Goal: Task Accomplishment & Management: Complete application form

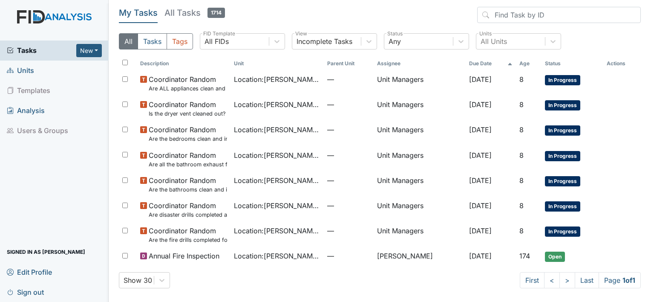
click at [46, 70] on link "Units" at bounding box center [54, 71] width 109 height 20
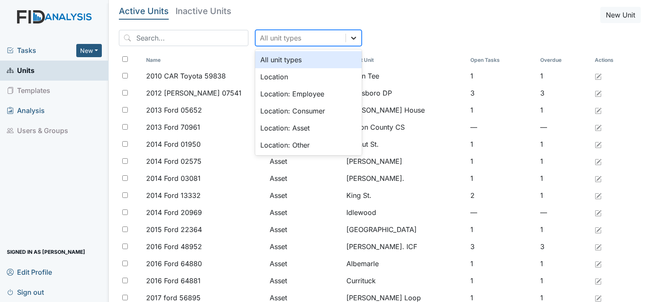
click at [346, 43] on div at bounding box center [353, 37] width 15 height 15
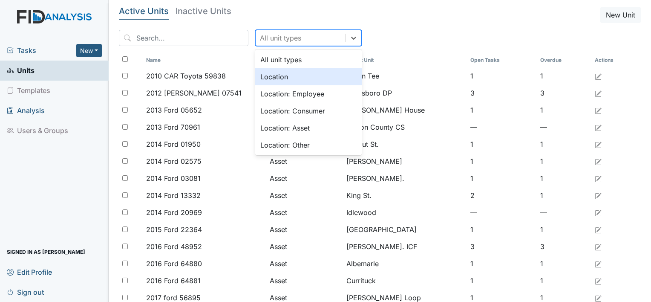
click at [307, 77] on div "Location" at bounding box center [308, 76] width 107 height 17
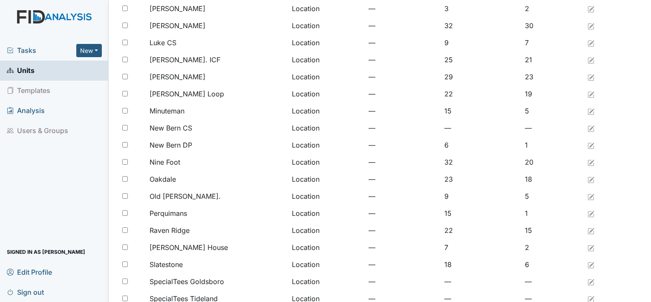
scroll to position [655, 0]
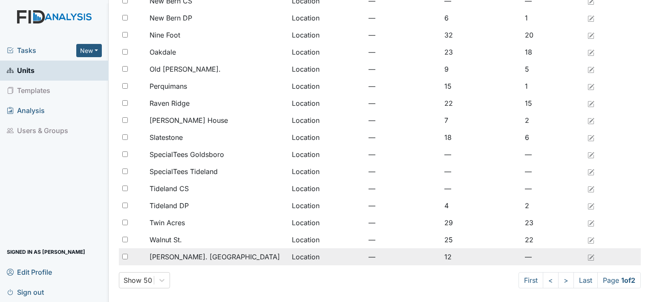
click at [126, 256] on input "checkbox" at bounding box center [125, 257] width 6 height 6
checkbox input "true"
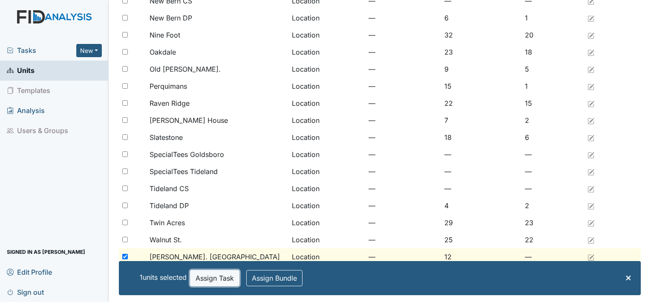
drag, startPoint x: 206, startPoint y: 281, endPoint x: 199, endPoint y: 280, distance: 7.7
click at [199, 280] on button "Assign Task" at bounding box center [214, 278] width 49 height 16
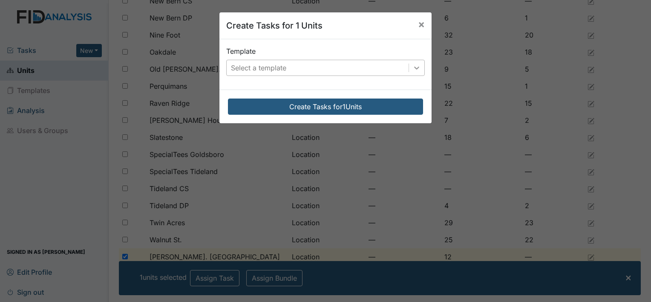
click at [413, 71] on icon at bounding box center [417, 68] width 9 height 9
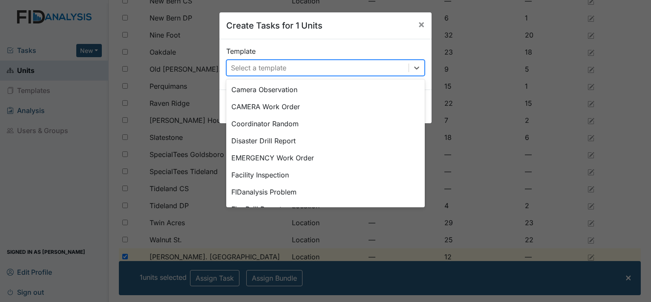
scroll to position [119, 0]
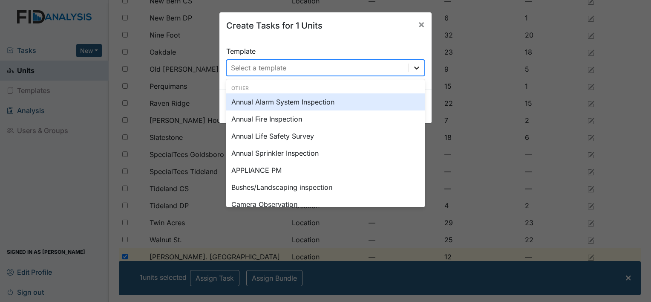
click at [415, 65] on icon at bounding box center [417, 68] width 9 height 9
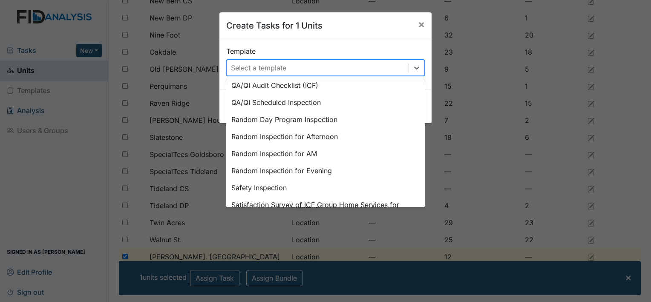
scroll to position [375, 0]
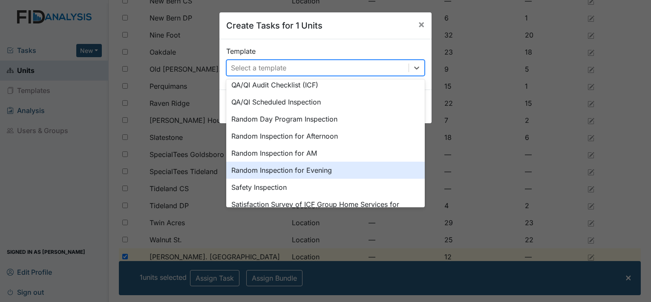
click at [318, 170] on div "Random Inspection for Evening" at bounding box center [325, 170] width 199 height 17
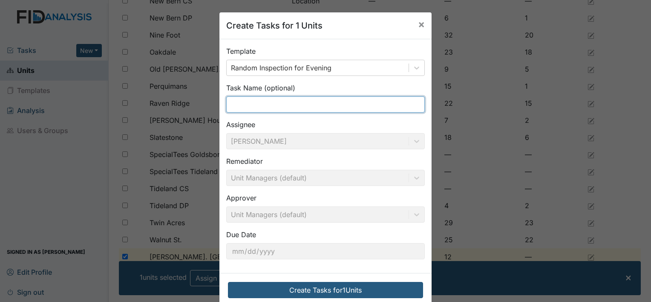
click at [293, 104] on input "text" at bounding box center [325, 104] width 199 height 16
type input "evening"
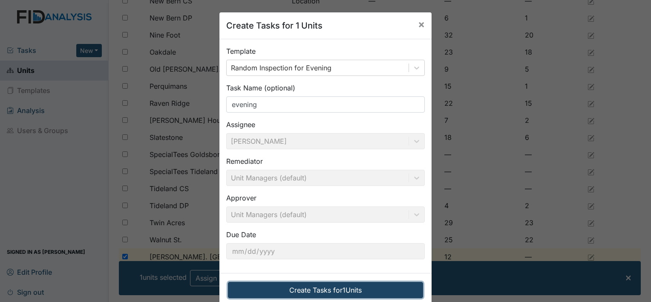
click at [270, 291] on button "Create Tasks for 1 Units" at bounding box center [325, 290] width 195 height 16
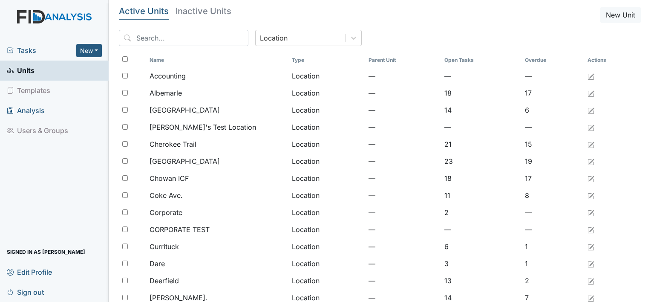
click at [35, 48] on span "Tasks" at bounding box center [41, 50] width 69 height 10
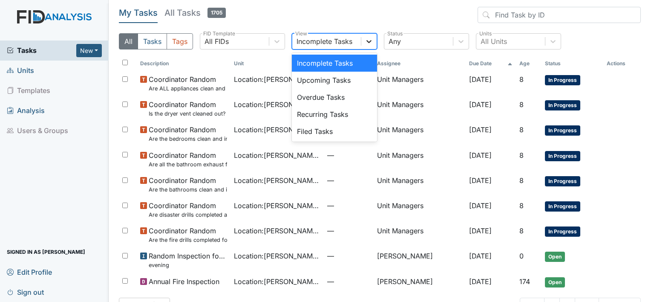
click at [365, 41] on icon at bounding box center [369, 41] width 9 height 9
click at [313, 124] on div "Filed Tasks" at bounding box center [334, 131] width 85 height 17
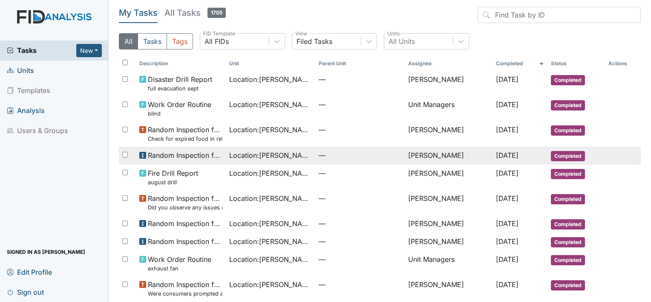
click at [308, 149] on td "Location : Wickham Rd. Camden" at bounding box center [271, 156] width 90 height 18
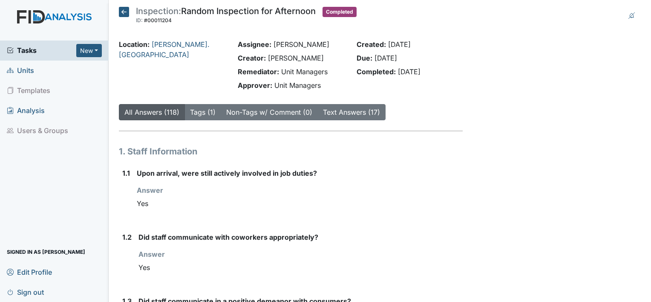
click at [127, 14] on icon at bounding box center [124, 12] width 10 height 10
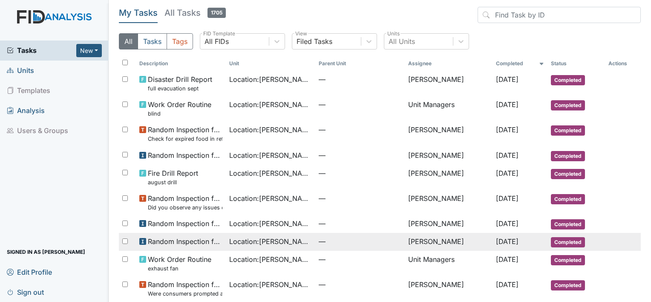
click at [174, 240] on span "Random Inspection for Evening" at bounding box center [185, 241] width 74 height 10
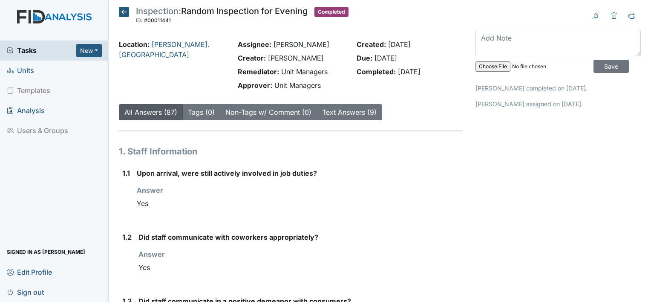
click at [124, 11] on icon at bounding box center [124, 12] width 10 height 10
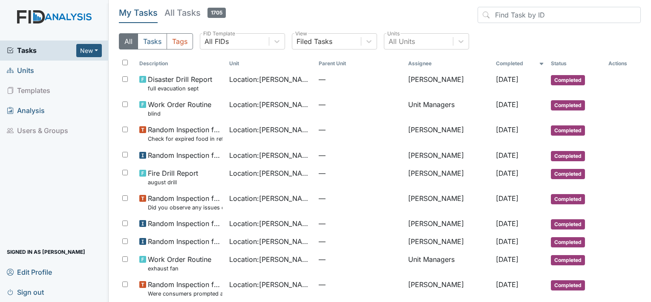
click at [32, 70] on span "Units" at bounding box center [20, 70] width 27 height 13
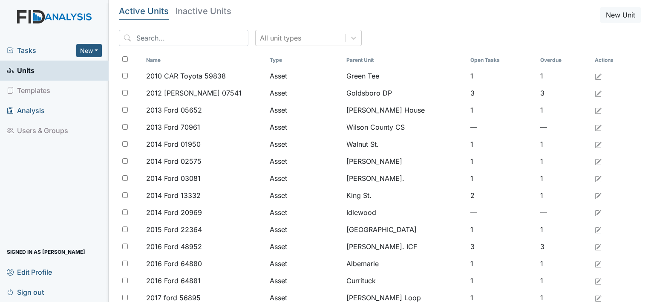
click at [35, 49] on span "Tasks" at bounding box center [41, 50] width 69 height 10
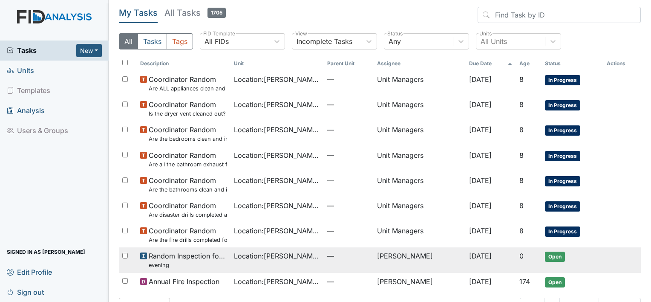
click at [324, 261] on td "—" at bounding box center [349, 259] width 50 height 25
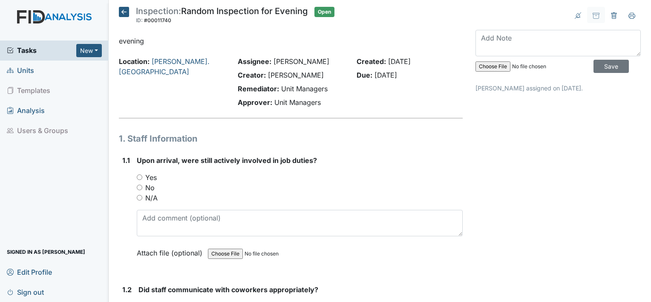
click at [138, 179] on input "Yes" at bounding box center [140, 177] width 6 height 6
radio input "true"
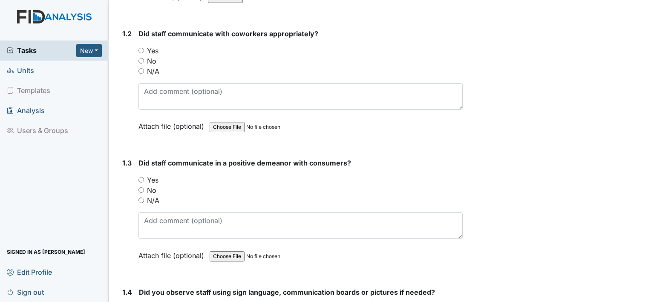
scroll to position [273, 0]
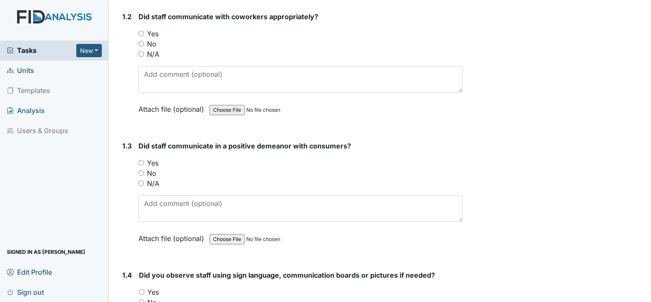
click at [140, 33] on input "Yes" at bounding box center [142, 34] width 6 height 6
radio input "true"
click at [138, 160] on div "1.3 Did staff communicate in a positive demeanor with consumers? You must selec…" at bounding box center [291, 199] width 344 height 116
click at [142, 290] on input "Yes" at bounding box center [142, 292] width 6 height 6
radio input "true"
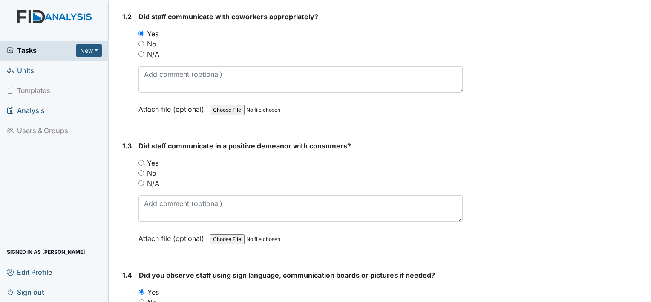
click at [140, 164] on input "Yes" at bounding box center [142, 163] width 6 height 6
radio input "true"
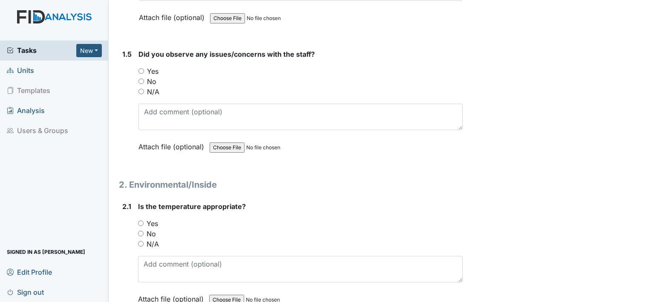
scroll to position [631, 0]
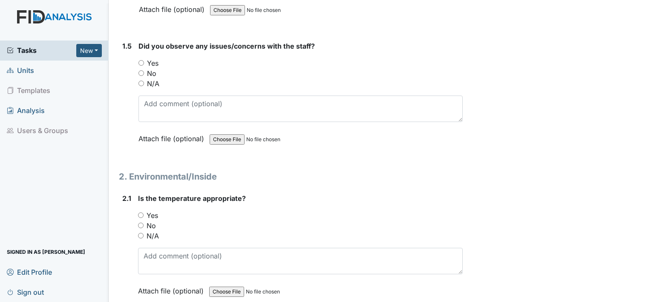
click at [140, 61] on input "Yes" at bounding box center [142, 63] width 6 height 6
radio input "true"
click at [141, 212] on input "Yes" at bounding box center [141, 215] width 6 height 6
radio input "true"
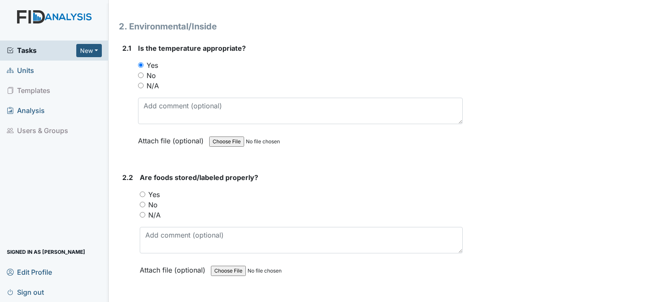
scroll to position [784, 0]
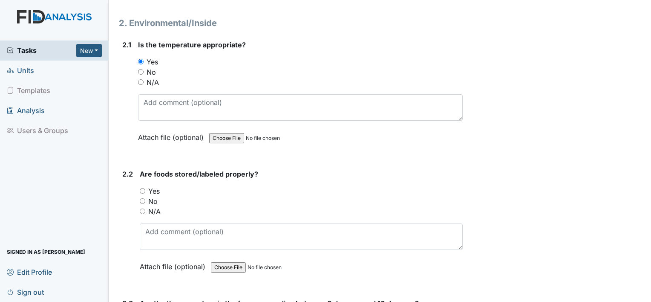
click at [142, 188] on input "Yes" at bounding box center [143, 191] width 6 height 6
radio input "true"
click at [140, 198] on input "No" at bounding box center [143, 201] width 6 height 6
radio input "true"
click at [140, 188] on input "Yes" at bounding box center [143, 191] width 6 height 6
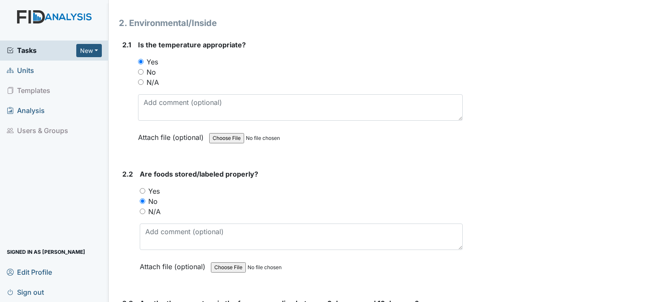
radio input "true"
click at [140, 198] on input "No" at bounding box center [143, 201] width 6 height 6
radio input "true"
click at [143, 188] on input "Yes" at bounding box center [143, 191] width 6 height 6
radio input "true"
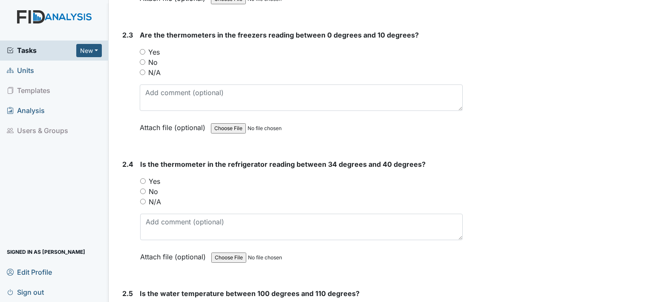
scroll to position [1057, 0]
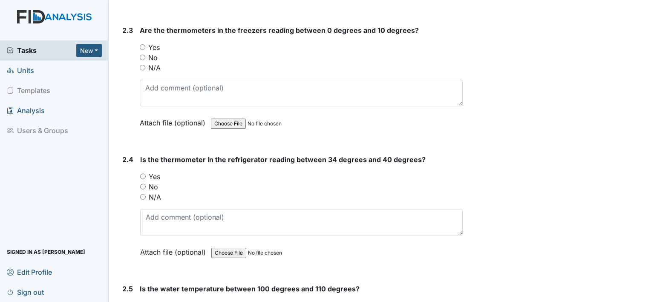
click at [142, 44] on input "Yes" at bounding box center [143, 47] width 6 height 6
radio input "true"
click at [141, 174] on input "Yes" at bounding box center [143, 177] width 6 height 6
radio input "true"
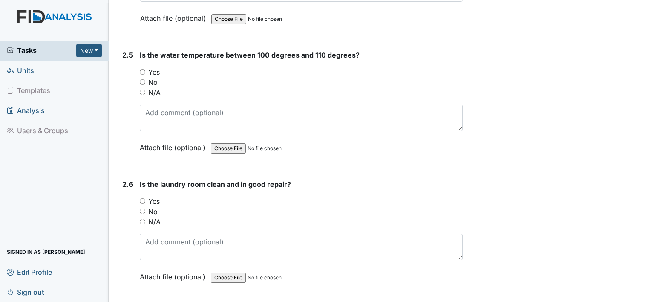
scroll to position [1296, 0]
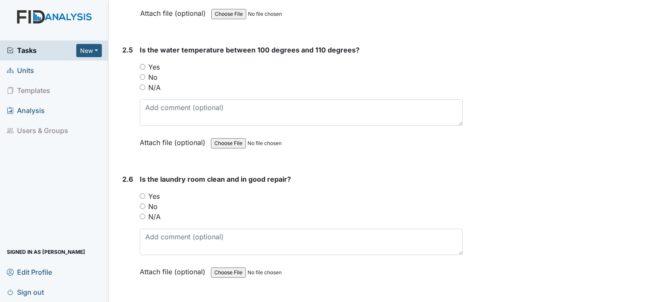
click at [144, 64] on input "Yes" at bounding box center [143, 67] width 6 height 6
radio input "true"
click at [143, 193] on input "Yes" at bounding box center [143, 196] width 6 height 6
radio input "true"
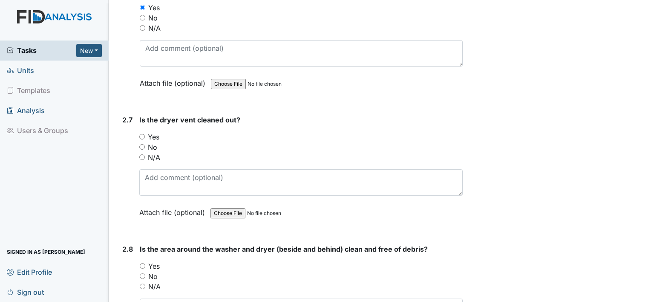
scroll to position [1501, 0]
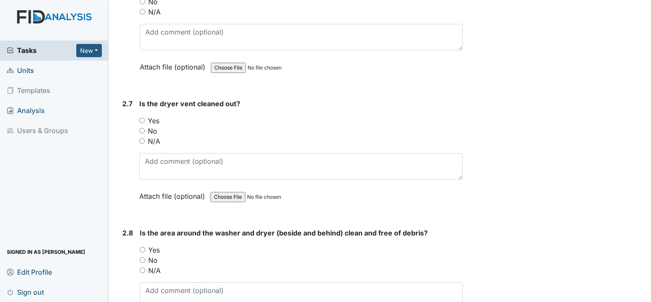
click at [141, 118] on input "Yes" at bounding box center [142, 121] width 6 height 6
radio input "true"
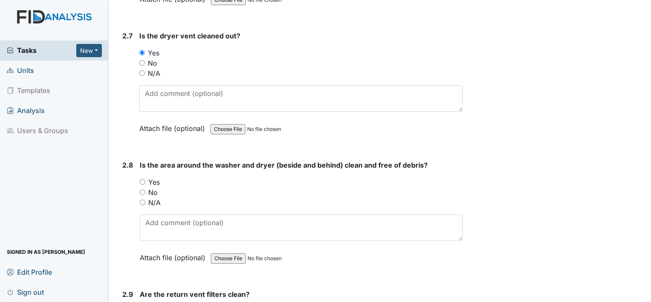
scroll to position [1569, 0]
click at [140, 179] on input "Yes" at bounding box center [143, 182] width 6 height 6
radio input "true"
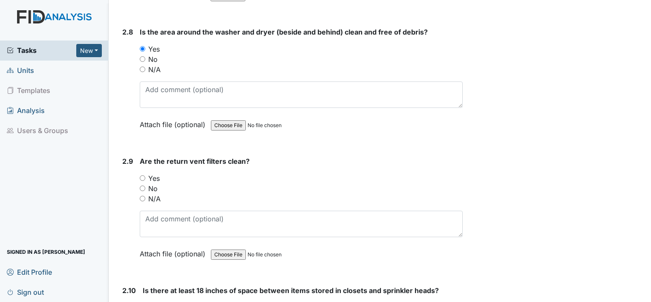
scroll to position [1705, 0]
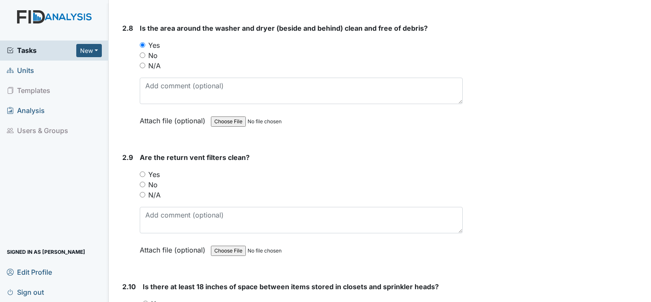
click at [138, 171] on div "2.9 Are the return vent filters clean? You must select one of the below options…" at bounding box center [291, 210] width 344 height 116
click at [143, 171] on input "Yes" at bounding box center [143, 174] width 6 height 6
radio input "true"
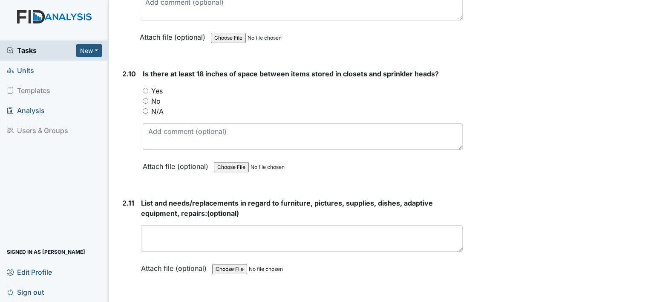
scroll to position [1927, 0]
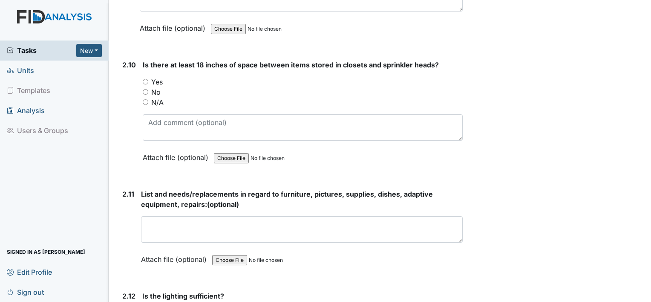
click at [147, 79] on input "Yes" at bounding box center [146, 82] width 6 height 6
radio input "true"
click at [143, 89] on input "No" at bounding box center [146, 92] width 6 height 6
radio input "true"
click at [147, 79] on input "Yes" at bounding box center [146, 82] width 6 height 6
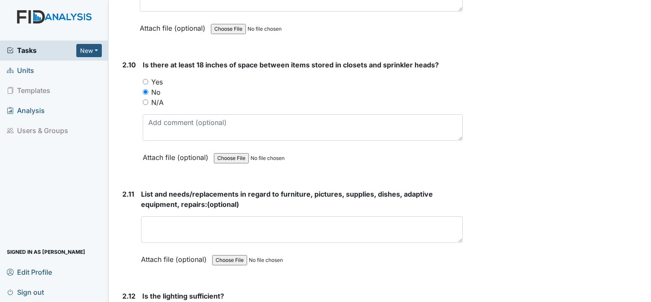
radio input "true"
click at [145, 99] on input "N/A" at bounding box center [146, 102] width 6 height 6
radio input "true"
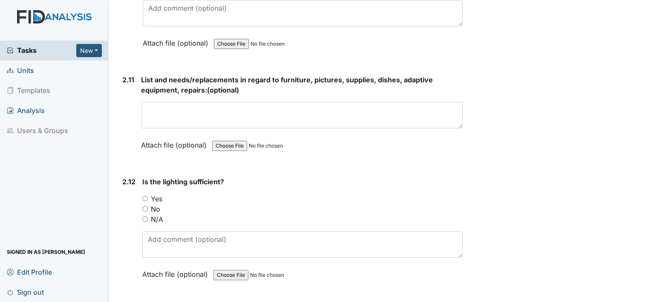
scroll to position [2046, 0]
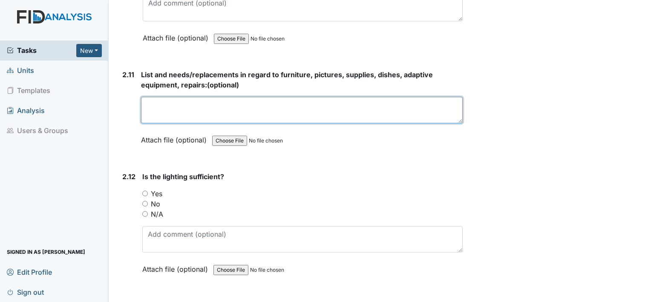
click at [223, 104] on textarea at bounding box center [302, 110] width 322 height 26
type textarea "n/a"
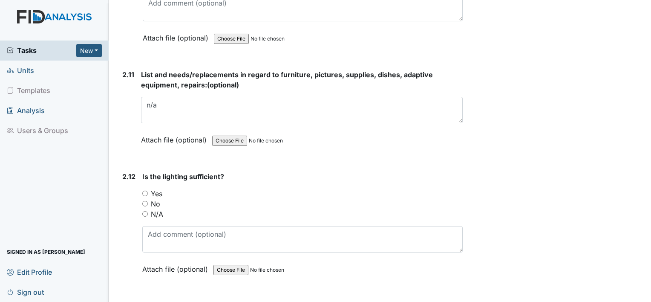
click at [145, 191] on input "Yes" at bounding box center [145, 194] width 6 height 6
radio input "true"
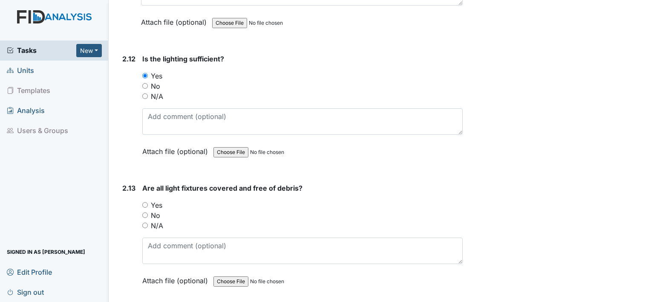
scroll to position [2166, 0]
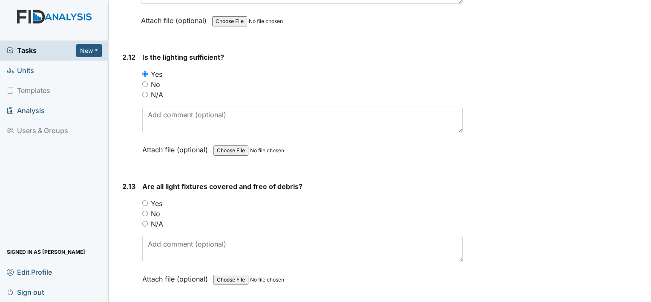
click at [145, 200] on input "Yes" at bounding box center [145, 203] width 6 height 6
radio input "true"
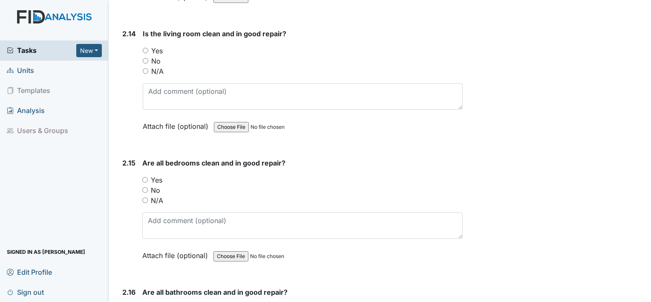
scroll to position [2456, 0]
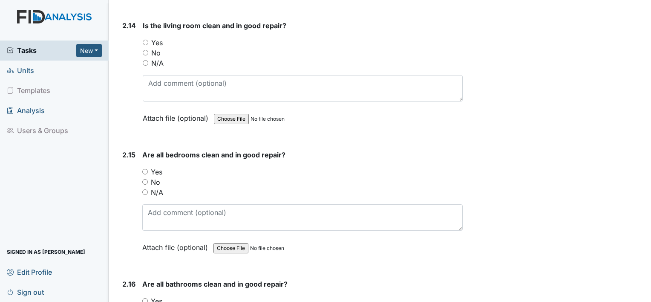
click at [144, 40] on input "Yes" at bounding box center [146, 43] width 6 height 6
radio input "true"
click at [148, 169] on input "Yes" at bounding box center [145, 172] width 6 height 6
radio input "true"
click at [142, 179] on input "No" at bounding box center [145, 182] width 6 height 6
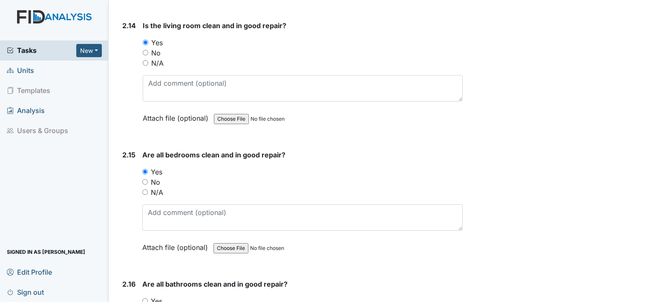
radio input "true"
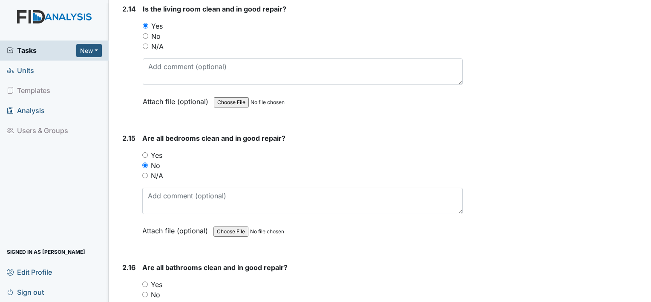
scroll to position [2473, 0]
click at [142, 152] on input "Yes" at bounding box center [145, 155] width 6 height 6
radio input "true"
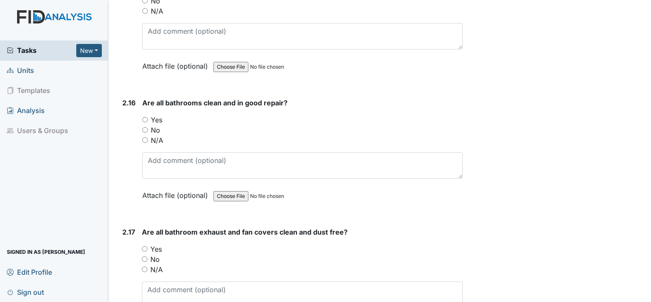
scroll to position [2643, 0]
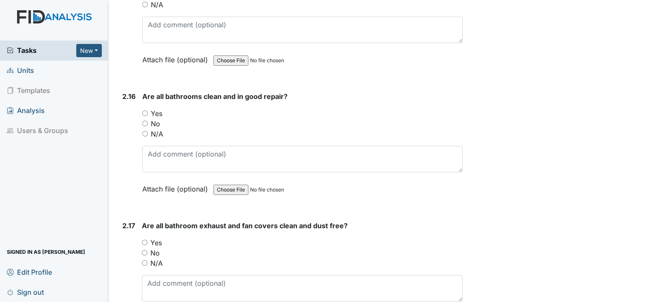
click at [145, 110] on input "Yes" at bounding box center [145, 113] width 6 height 6
radio input "true"
click at [142, 240] on input "Yes" at bounding box center [145, 243] width 6 height 6
radio input "true"
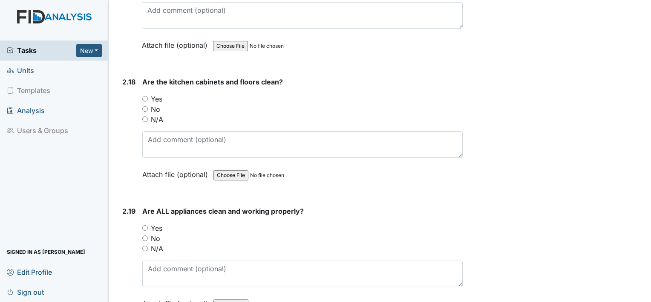
click at [145, 96] on input "Yes" at bounding box center [145, 99] width 6 height 6
radio input "true"
click at [146, 225] on input "Yes" at bounding box center [145, 228] width 6 height 6
radio input "true"
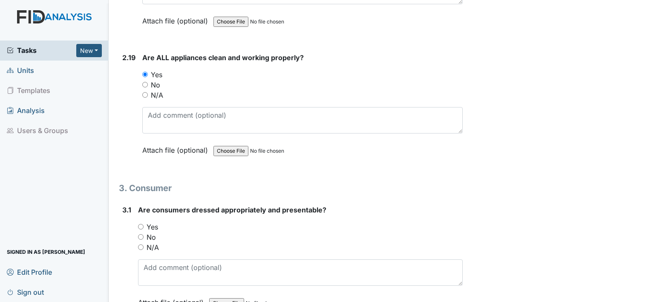
click at [643, 296] on main "Inspection: Random Inspection for Evening ID: #00011740 Open Autosaving... even…" at bounding box center [380, 151] width 543 height 302
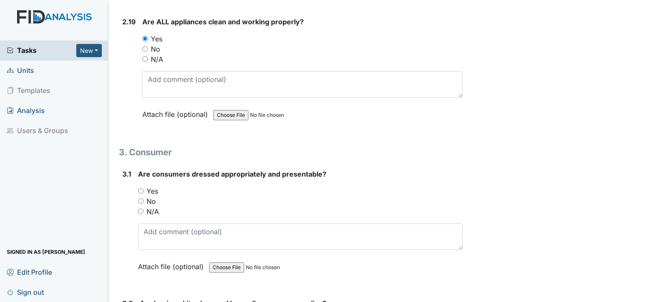
click at [643, 296] on main "Inspection: Random Inspection for Evening ID: #00011740 Open Autosaving... even…" at bounding box center [380, 151] width 543 height 302
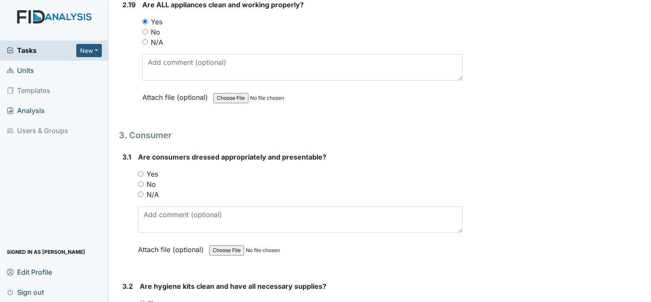
click at [643, 296] on main "Inspection: Random Inspection for Evening ID: #00011740 Open Autosaving... even…" at bounding box center [380, 151] width 543 height 302
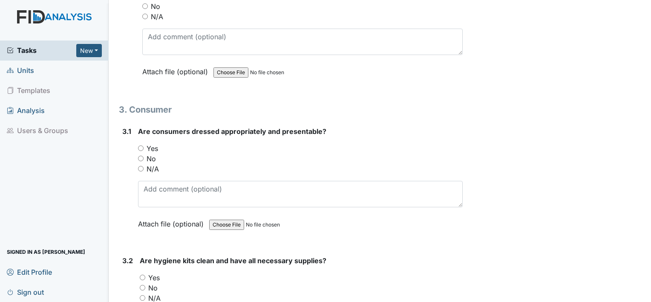
click at [643, 296] on main "Inspection: Random Inspection for Evening ID: #00011740 Open Autosaving... even…" at bounding box center [380, 151] width 543 height 302
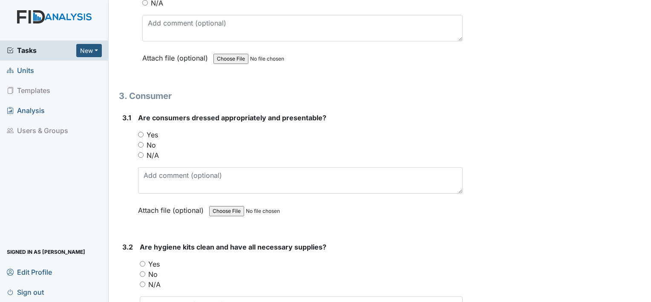
click at [143, 132] on input "Yes" at bounding box center [141, 135] width 6 height 6
radio input "true"
click at [142, 261] on input "Yes" at bounding box center [143, 264] width 6 height 6
radio input "true"
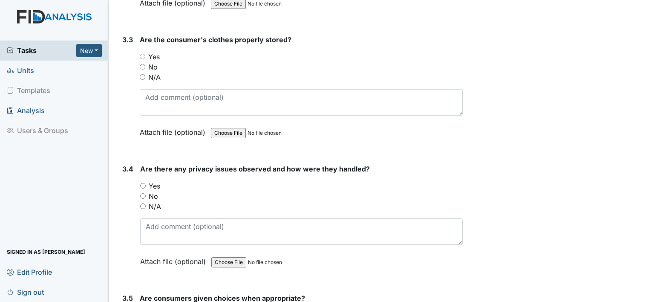
scroll to position [3503, 0]
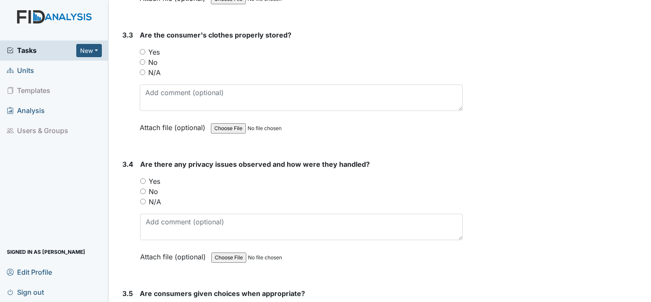
click at [141, 49] on input "Yes" at bounding box center [143, 52] width 6 height 6
radio input "true"
click at [142, 178] on input "Yes" at bounding box center [143, 181] width 6 height 6
radio input "true"
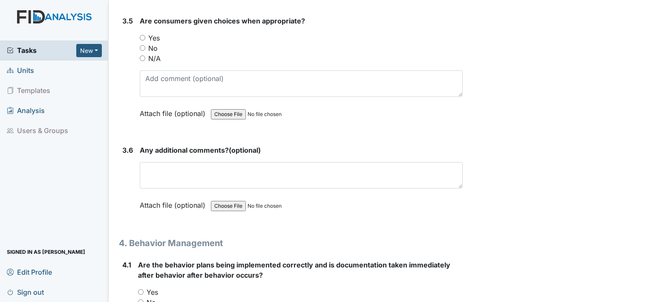
scroll to position [3776, 0]
click at [142, 35] on input "Yes" at bounding box center [143, 38] width 6 height 6
radio input "true"
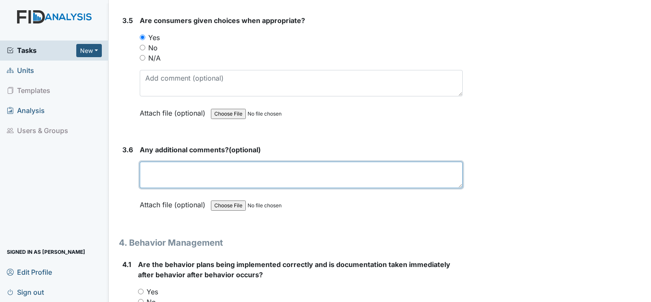
click at [158, 166] on textarea at bounding box center [301, 175] width 323 height 26
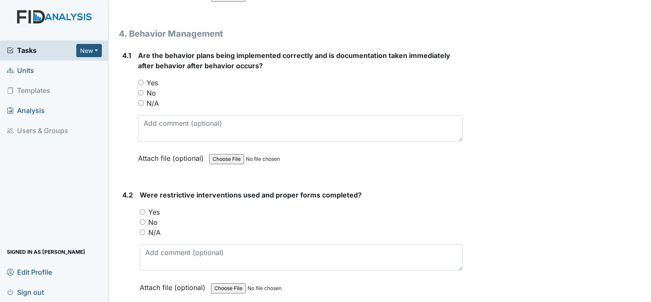
scroll to position [3997, 0]
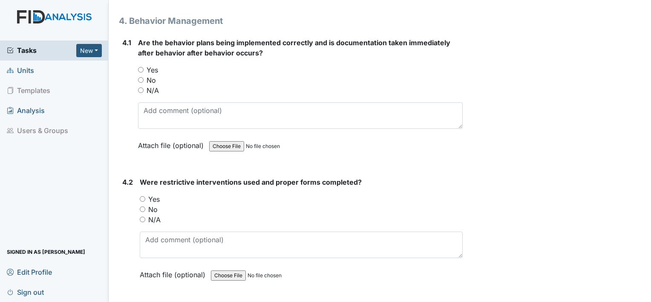
type textarea "n/a"
click at [140, 67] on input "Yes" at bounding box center [141, 70] width 6 height 6
radio input "true"
click at [142, 196] on input "Yes" at bounding box center [143, 199] width 6 height 6
radio input "true"
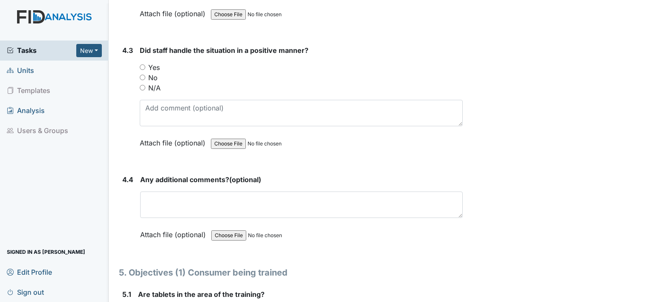
scroll to position [4270, 0]
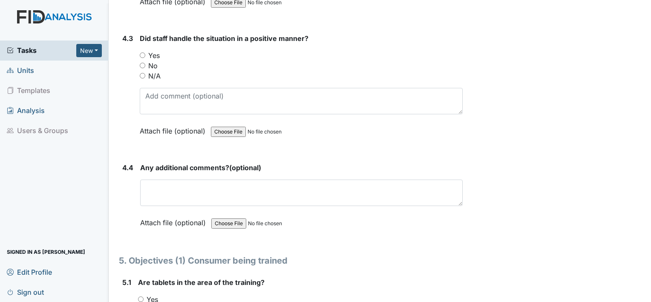
click at [141, 52] on input "Yes" at bounding box center [143, 55] width 6 height 6
radio input "true"
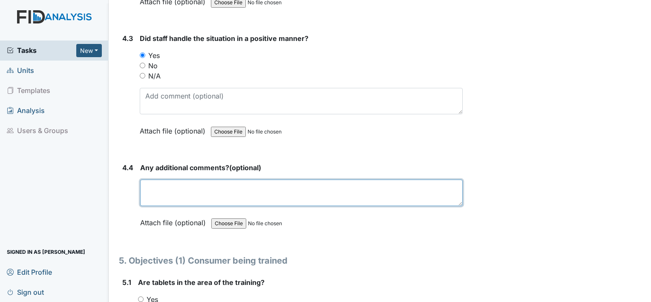
click at [209, 179] on textarea at bounding box center [301, 192] width 323 height 26
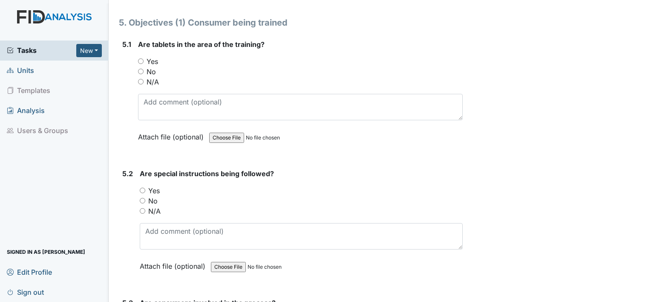
scroll to position [4509, 0]
type textarea "n/a"
click at [139, 78] on input "N/A" at bounding box center [141, 81] width 6 height 6
radio input "true"
click at [141, 207] on input "N/A" at bounding box center [143, 210] width 6 height 6
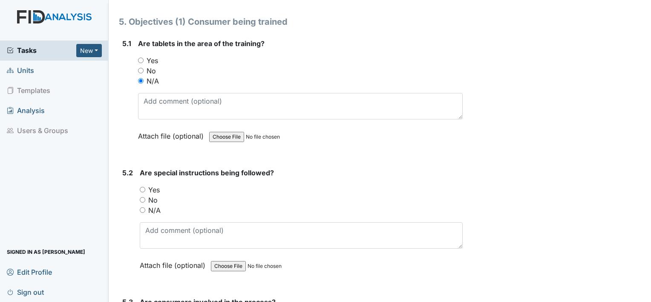
radio input "true"
click at [140, 187] on input "Yes" at bounding box center [143, 190] width 6 height 6
radio input "true"
click at [140, 207] on input "N/A" at bounding box center [143, 210] width 6 height 6
radio input "true"
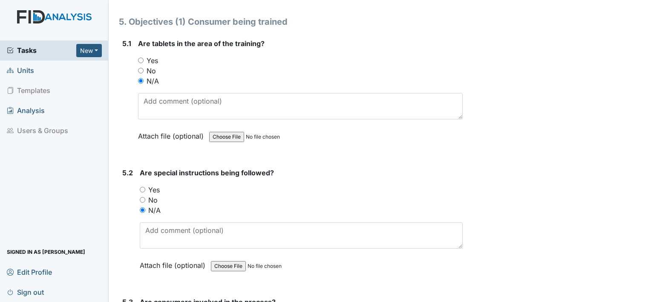
click at [141, 207] on input "N/A" at bounding box center [143, 210] width 6 height 6
click at [140, 187] on input "Yes" at bounding box center [143, 190] width 6 height 6
radio input "true"
click at [140, 197] on input "No" at bounding box center [143, 200] width 6 height 6
radio input "true"
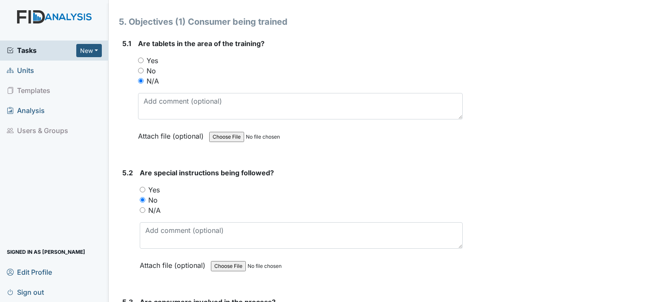
click at [140, 207] on input "N/A" at bounding box center [143, 210] width 6 height 6
radio input "true"
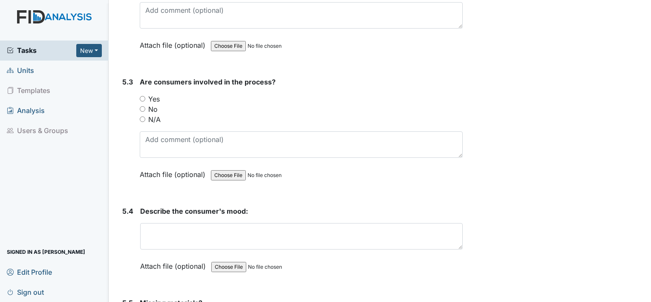
scroll to position [4731, 0]
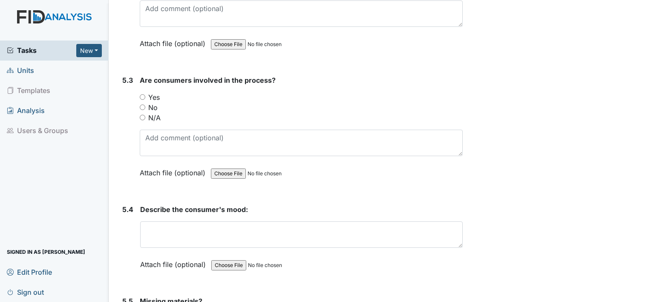
click at [142, 115] on input "N/A" at bounding box center [143, 118] width 6 height 6
radio input "true"
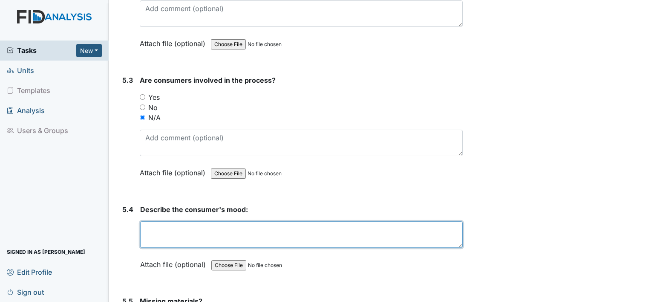
click at [149, 221] on textarea at bounding box center [301, 234] width 323 height 26
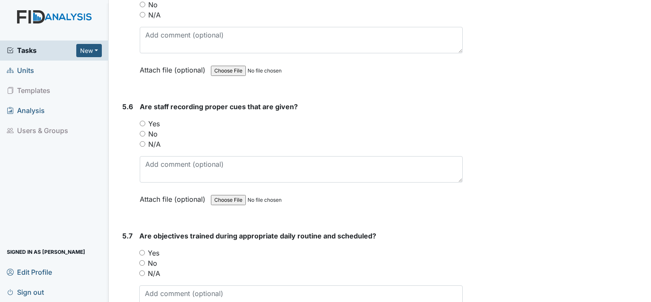
scroll to position [5055, 0]
type textarea "n/a"
click at [142, 12] on input "N/A" at bounding box center [143, 15] width 6 height 6
radio input "true"
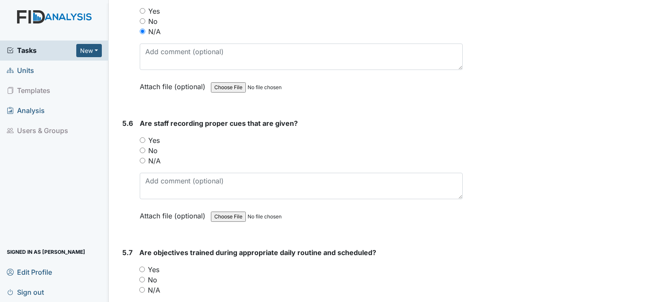
scroll to position [5037, 0]
click at [142, 137] on input "Yes" at bounding box center [143, 140] width 6 height 6
radio input "true"
click at [142, 158] on input "N/A" at bounding box center [143, 161] width 6 height 6
radio input "true"
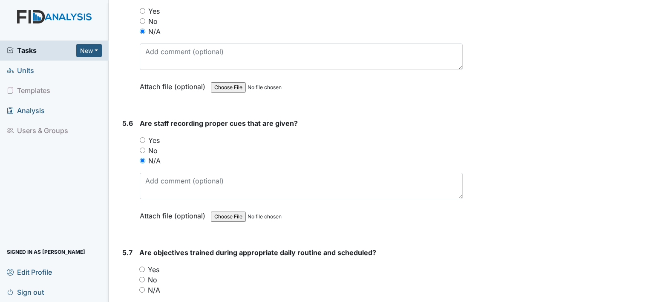
click at [141, 287] on input "N/A" at bounding box center [142, 290] width 6 height 6
radio input "true"
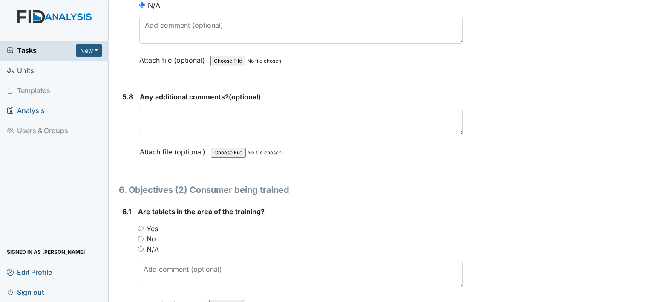
scroll to position [5327, 0]
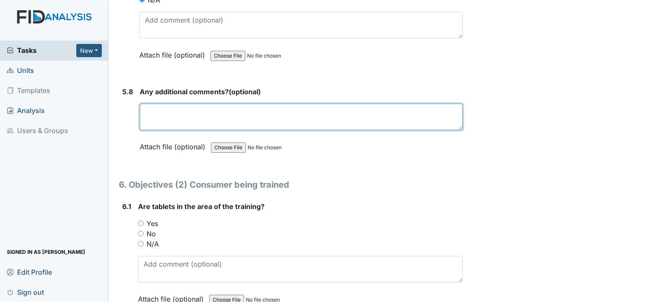
click at [420, 104] on textarea at bounding box center [301, 117] width 323 height 26
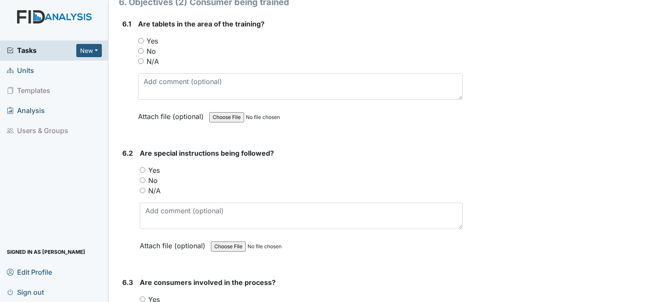
scroll to position [5515, 0]
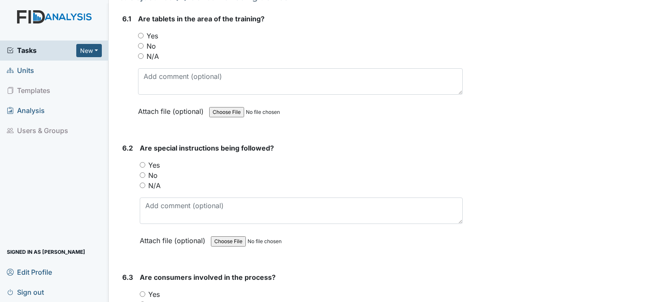
type textarea "n/a"
click at [139, 53] on input "N/A" at bounding box center [141, 56] width 6 height 6
radio input "true"
click at [140, 182] on input "N/A" at bounding box center [143, 185] width 6 height 6
radio input "true"
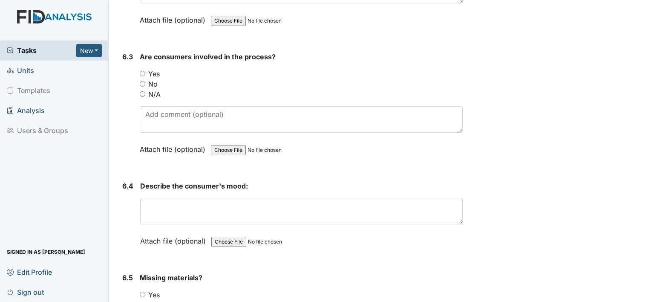
scroll to position [5737, 0]
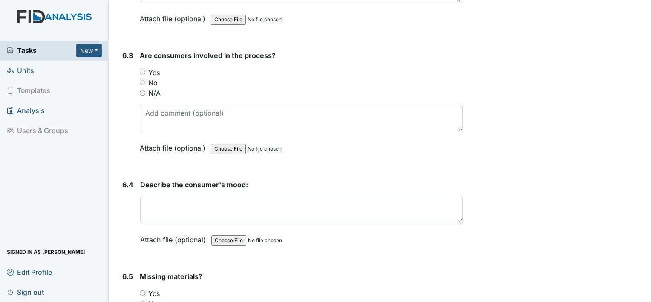
click at [142, 69] on input "Yes" at bounding box center [143, 72] width 6 height 6
radio input "true"
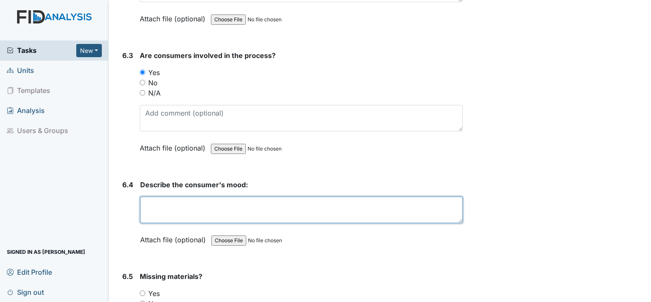
click at [402, 197] on textarea at bounding box center [301, 210] width 323 height 26
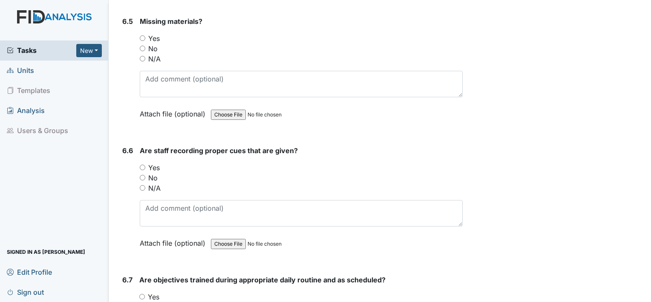
scroll to position [5992, 0]
type textarea "n/a"
click at [142, 55] on input "N/A" at bounding box center [143, 58] width 6 height 6
radio input "true"
click at [145, 184] on input "N/A" at bounding box center [143, 187] width 6 height 6
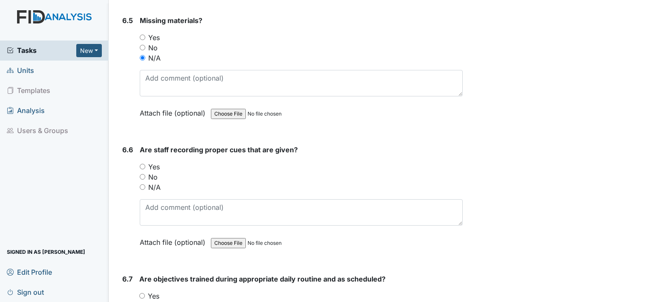
radio input "true"
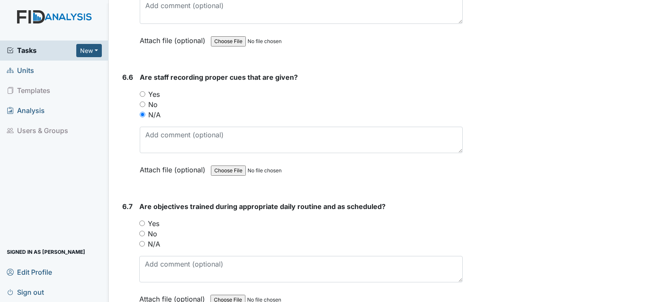
scroll to position [6078, 0]
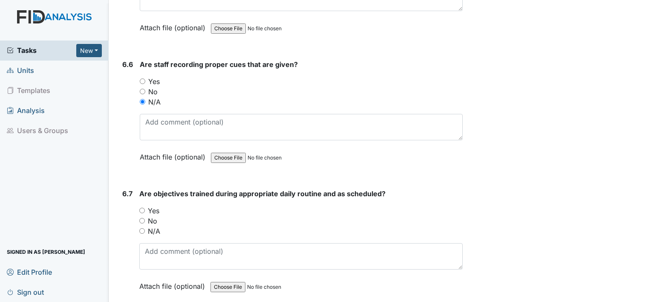
click at [142, 228] on input "N/A" at bounding box center [142, 231] width 6 height 6
radio input "true"
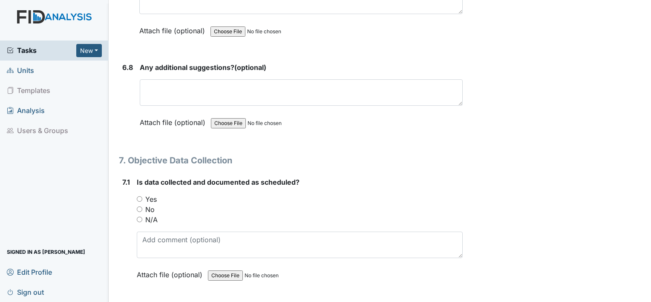
scroll to position [6334, 0]
click at [384, 84] on div "Any additional suggestions? (optional) This field is required. Attach file (opt…" at bounding box center [301, 97] width 323 height 71
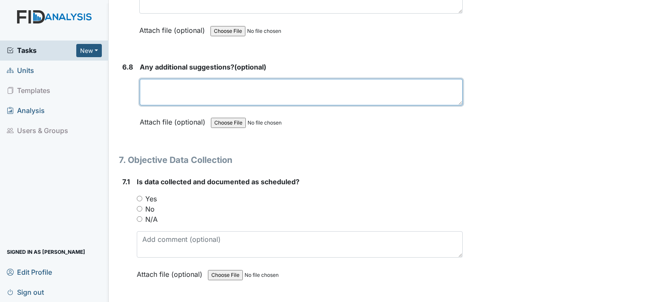
click at [369, 79] on textarea at bounding box center [301, 92] width 323 height 26
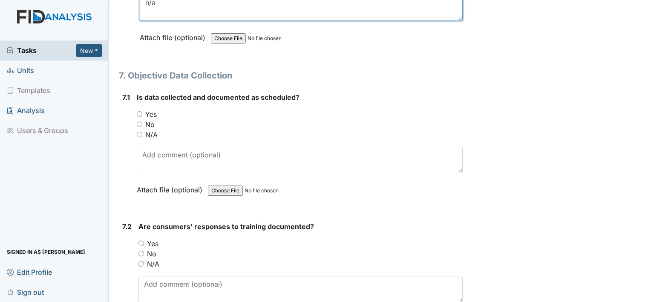
scroll to position [6419, 0]
type textarea "n/a"
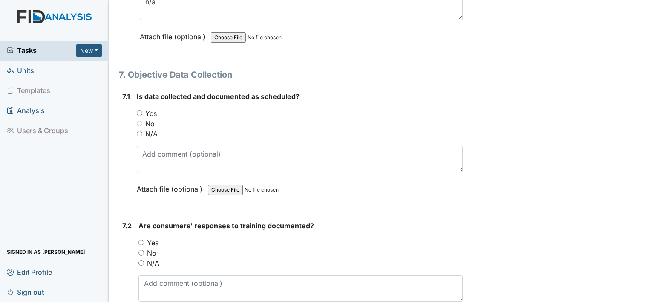
click at [138, 110] on input "Yes" at bounding box center [140, 113] width 6 height 6
radio input "true"
drag, startPoint x: 141, startPoint y: 239, endPoint x: 509, endPoint y: 232, distance: 368.4
click at [139, 260] on input "N/A" at bounding box center [142, 263] width 6 height 6
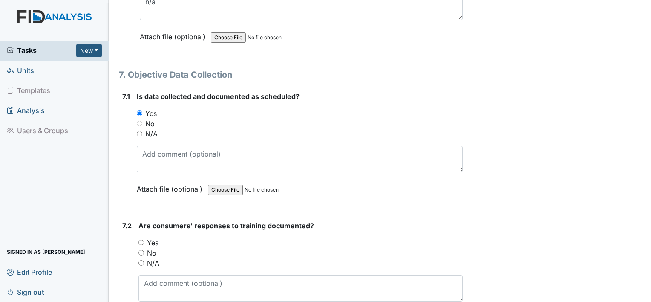
radio input "true"
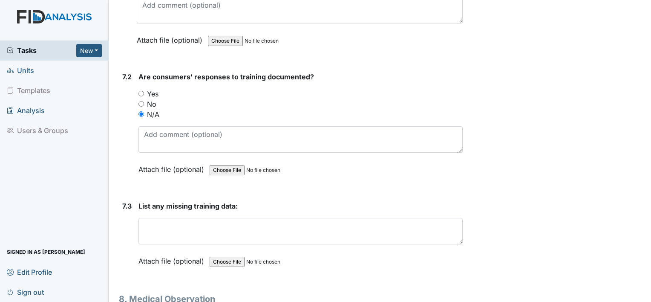
scroll to position [6572, 0]
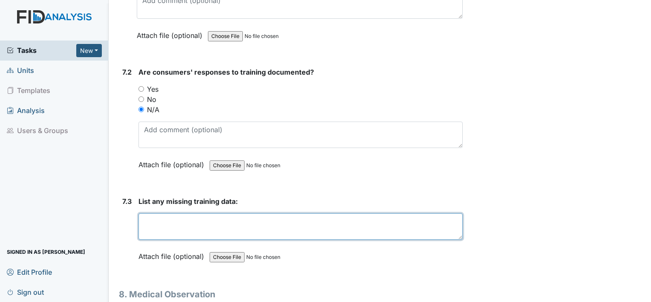
click at [247, 213] on textarea at bounding box center [301, 226] width 324 height 26
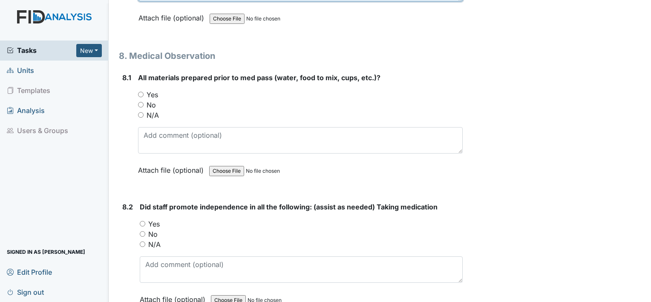
scroll to position [6811, 0]
type textarea "n/a"
click at [139, 91] on input "Yes" at bounding box center [141, 94] width 6 height 6
radio input "true"
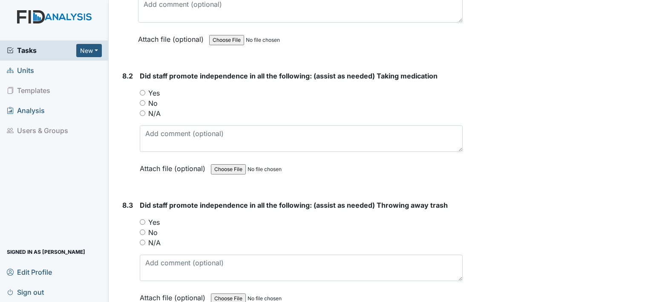
scroll to position [6947, 0]
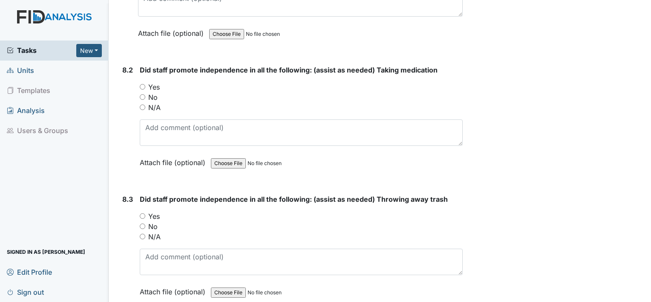
click at [142, 84] on input "Yes" at bounding box center [143, 87] width 6 height 6
radio input "true"
click at [142, 213] on input "Yes" at bounding box center [143, 216] width 6 height 6
radio input "true"
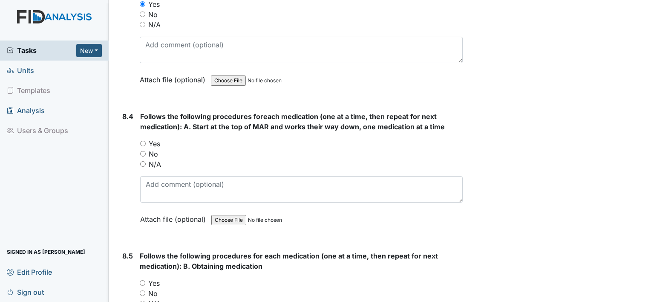
scroll to position [7169, 0]
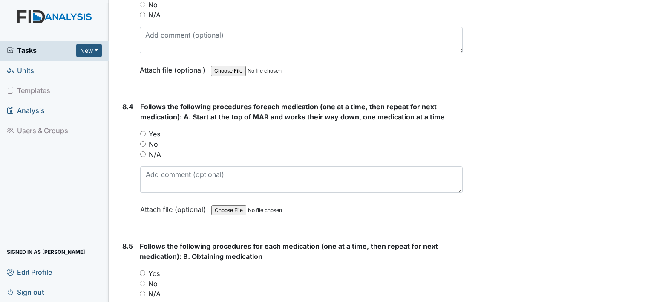
click at [142, 131] on input "Yes" at bounding box center [143, 134] width 6 height 6
radio input "true"
click at [141, 270] on input "Yes" at bounding box center [143, 273] width 6 height 6
radio input "true"
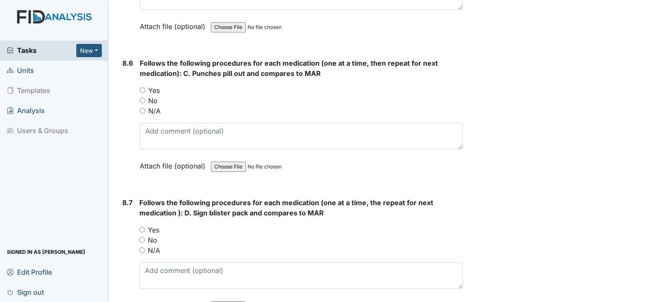
scroll to position [7493, 0]
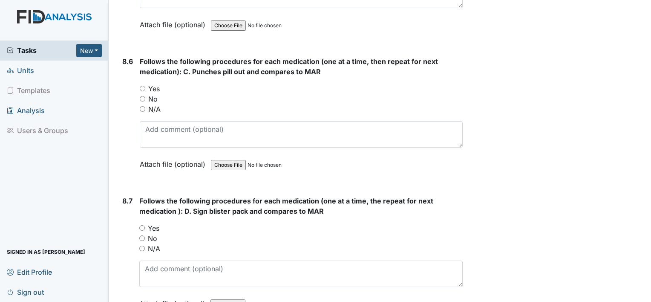
click at [140, 65] on div "8.6 Follows the following procedures for each medication (one at a time, then r…" at bounding box center [291, 119] width 344 height 126
click at [140, 86] on input "Yes" at bounding box center [143, 89] width 6 height 6
radio input "true"
click at [142, 225] on input "Yes" at bounding box center [142, 228] width 6 height 6
radio input "true"
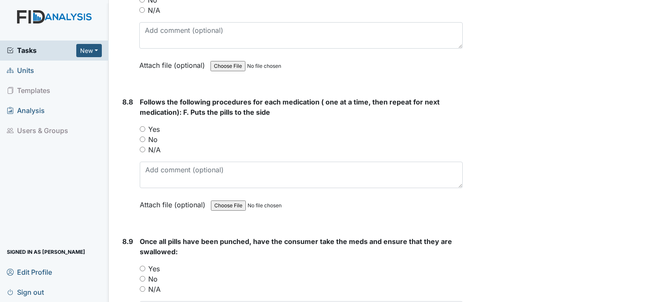
scroll to position [7732, 0]
click at [142, 126] on input "Yes" at bounding box center [143, 129] width 6 height 6
radio input "true"
click at [145, 263] on div "Yes" at bounding box center [301, 268] width 323 height 10
click at [143, 265] on input "Yes" at bounding box center [143, 268] width 6 height 6
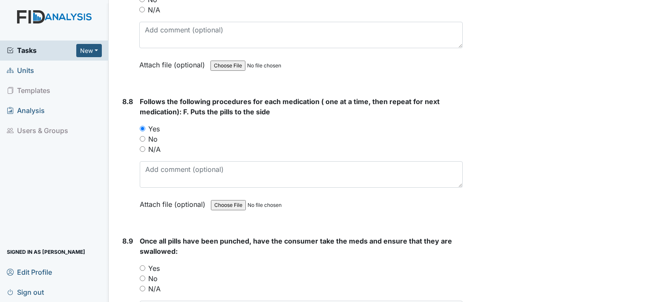
radio input "true"
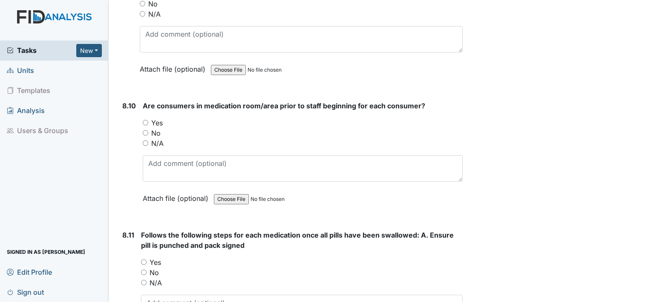
scroll to position [8022, 0]
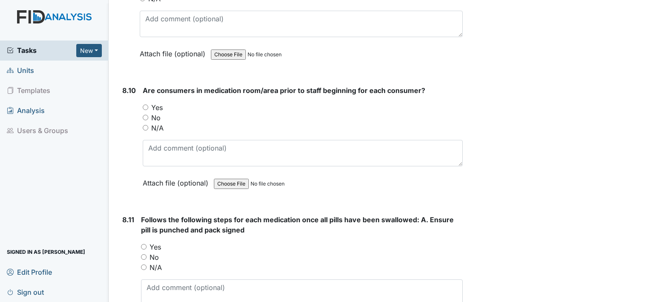
click at [147, 104] on input "Yes" at bounding box center [146, 107] width 6 height 6
radio input "true"
click at [142, 244] on input "Yes" at bounding box center [144, 247] width 6 height 6
radio input "true"
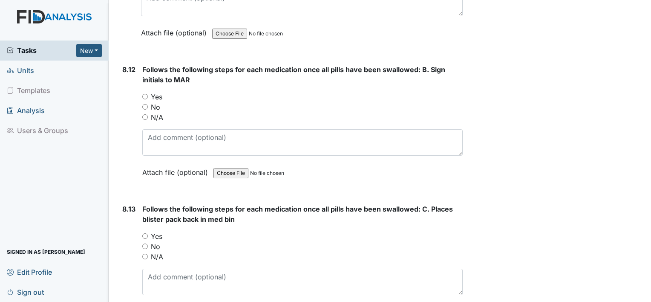
scroll to position [8312, 0]
click at [144, 93] on input "Yes" at bounding box center [145, 96] width 6 height 6
radio input "true"
click at [145, 233] on input "Yes" at bounding box center [145, 236] width 6 height 6
radio input "true"
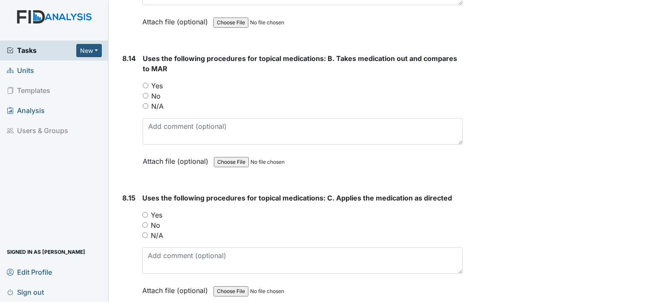
scroll to position [8602, 0]
click at [145, 82] on input "Yes" at bounding box center [146, 85] width 6 height 6
radio input "true"
click at [145, 211] on input "Yes" at bounding box center [145, 214] width 6 height 6
radio input "true"
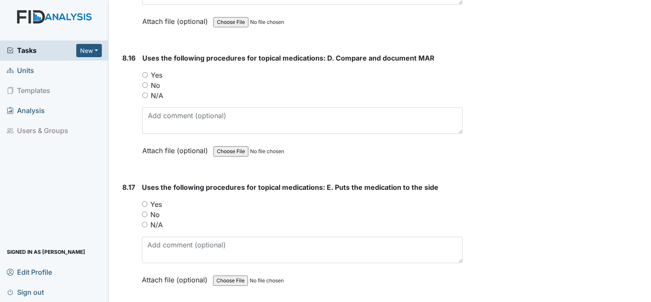
scroll to position [8874, 0]
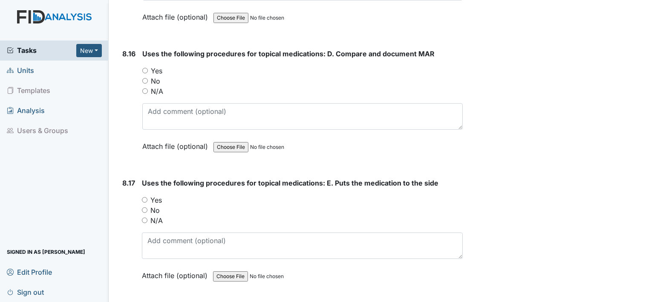
click at [145, 68] on input "Yes" at bounding box center [145, 71] width 6 height 6
radio input "true"
click at [145, 197] on input "Yes" at bounding box center [145, 200] width 6 height 6
radio input "true"
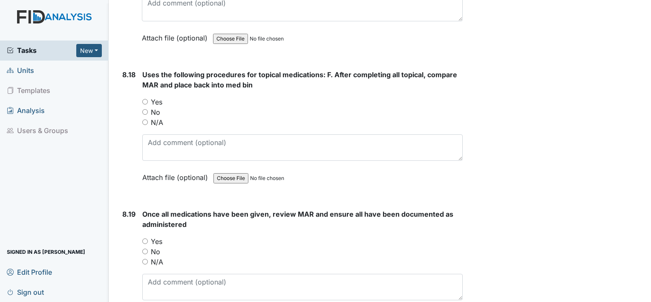
scroll to position [9113, 0]
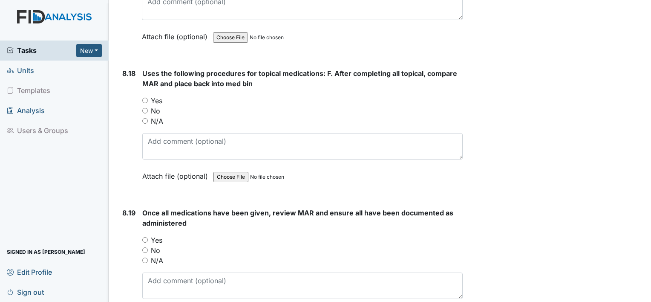
click at [145, 98] on input "Yes" at bounding box center [145, 101] width 6 height 6
radio input "true"
click at [145, 237] on input "Yes" at bounding box center [145, 240] width 6 height 6
radio input "true"
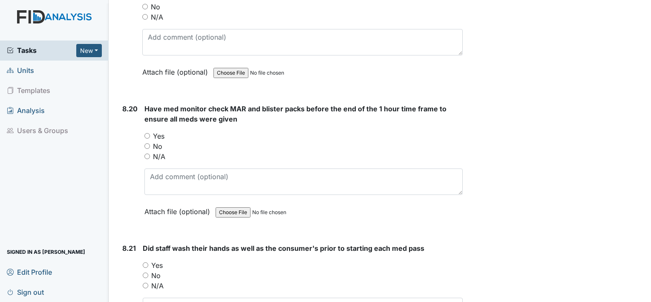
scroll to position [9369, 0]
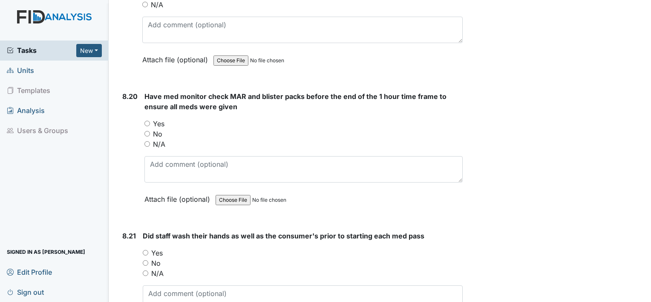
click at [148, 121] on input "Yes" at bounding box center [148, 124] width 6 height 6
radio input "true"
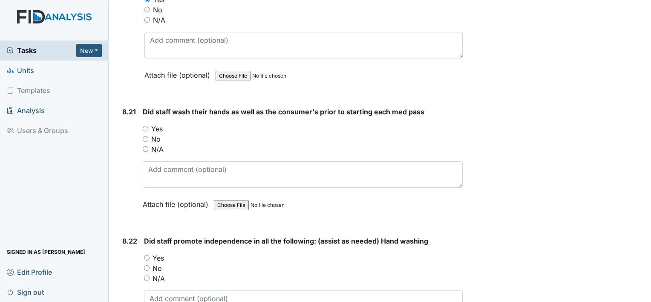
scroll to position [9505, 0]
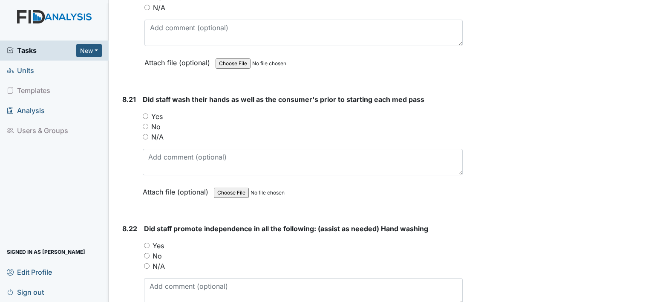
click at [146, 113] on input "Yes" at bounding box center [146, 116] width 6 height 6
radio input "true"
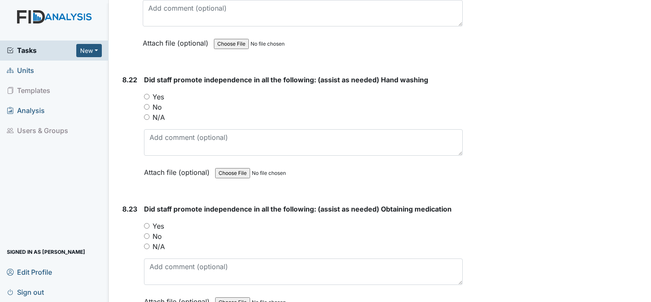
scroll to position [9659, 0]
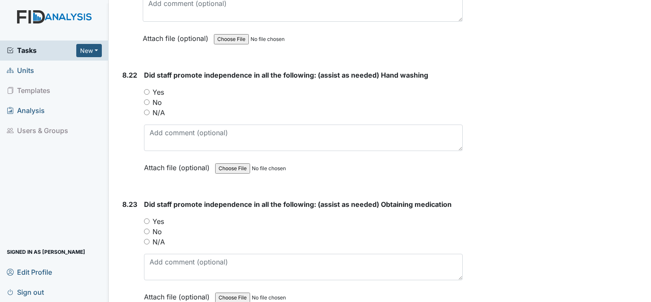
click at [146, 89] on input "Yes" at bounding box center [147, 92] width 6 height 6
radio input "true"
click at [145, 218] on input "Yes" at bounding box center [147, 221] width 6 height 6
radio input "true"
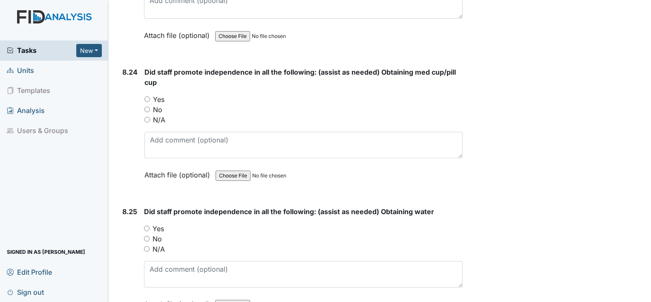
scroll to position [9932, 0]
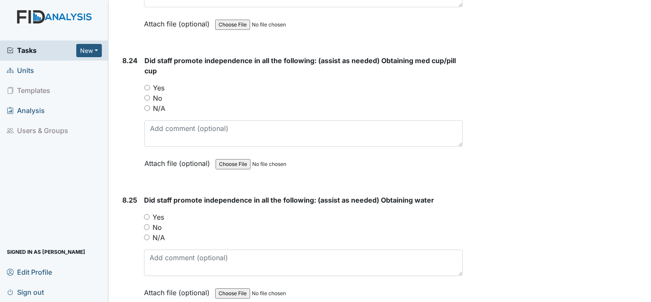
click at [146, 85] on input "Yes" at bounding box center [148, 88] width 6 height 6
radio input "true"
click at [146, 214] on input "Yes" at bounding box center [147, 217] width 6 height 6
radio input "true"
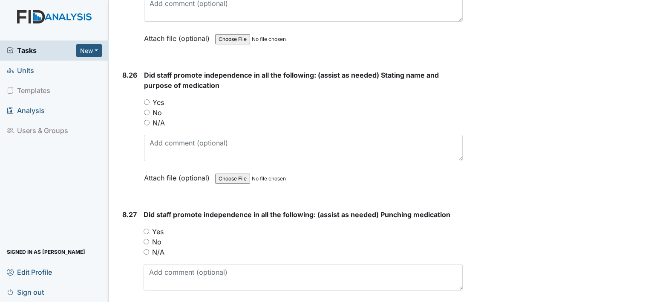
scroll to position [10188, 0]
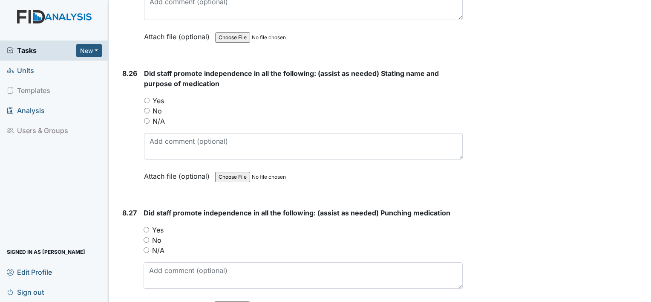
click at [147, 98] on input "Yes" at bounding box center [147, 101] width 6 height 6
radio input "true"
click at [146, 227] on input "Yes" at bounding box center [147, 230] width 6 height 6
radio input "true"
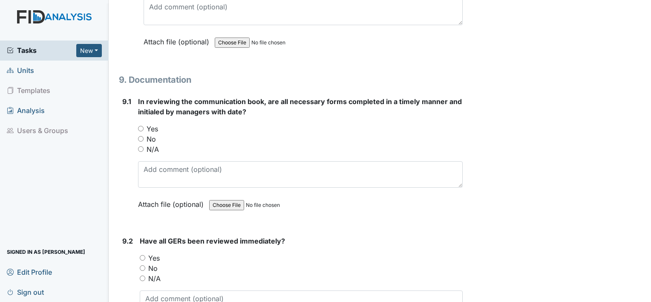
scroll to position [10460, 0]
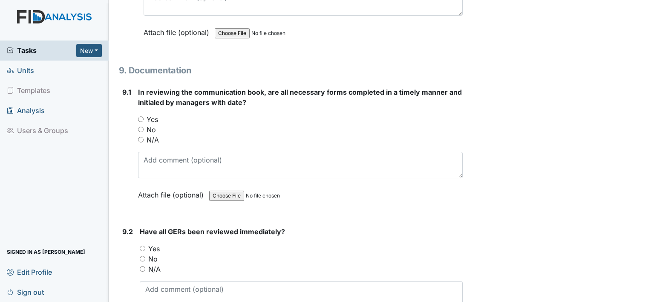
click at [141, 116] on input "Yes" at bounding box center [141, 119] width 6 height 6
radio input "true"
click at [142, 246] on input "Yes" at bounding box center [143, 249] width 6 height 6
radio input "true"
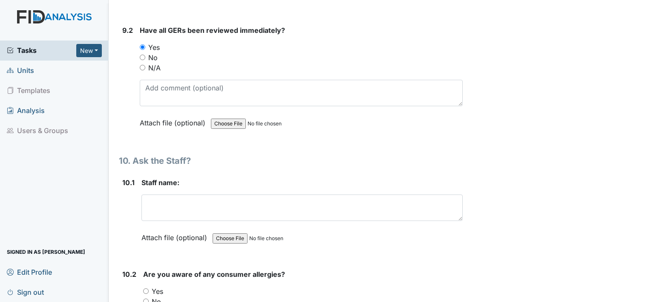
scroll to position [10665, 0]
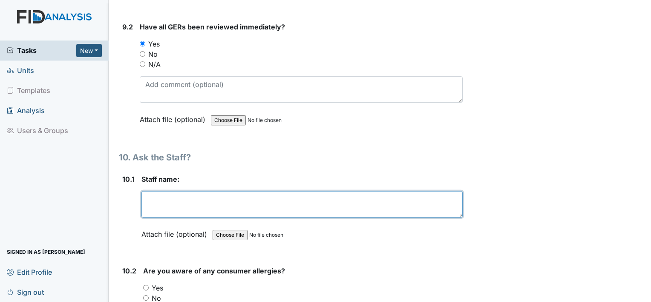
click at [366, 191] on textarea at bounding box center [302, 204] width 321 height 26
type textarea "Ironda Owens"
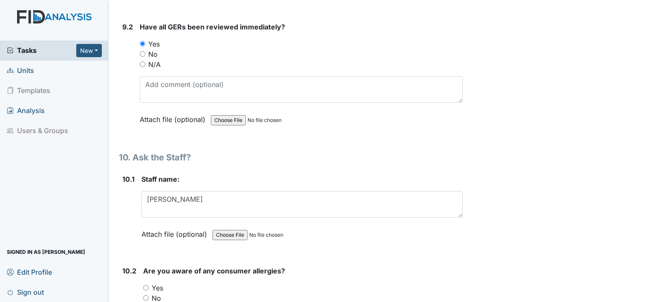
click at [145, 285] on input "Yes" at bounding box center [146, 288] width 6 height 6
radio input "true"
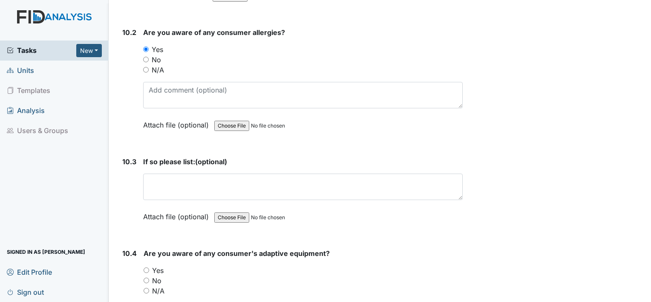
scroll to position [10904, 0]
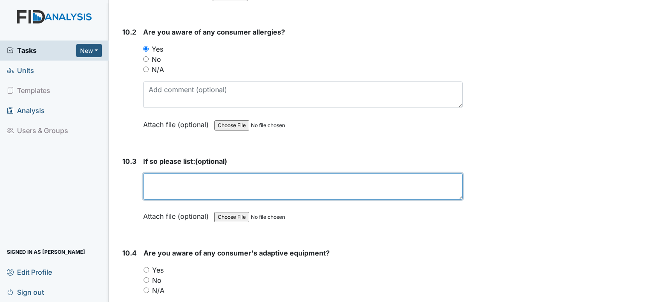
click at [240, 173] on textarea at bounding box center [303, 186] width 320 height 26
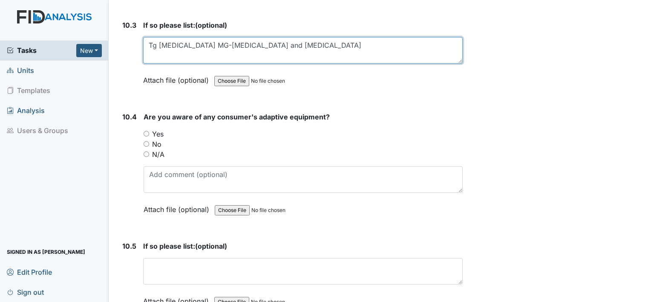
scroll to position [11040, 0]
type textarea "Tg amoxicillin MG-amoxicillin and penicillin"
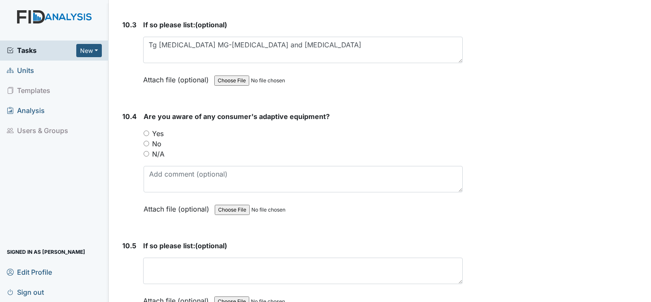
click at [146, 130] on input "Yes" at bounding box center [147, 133] width 6 height 6
radio input "true"
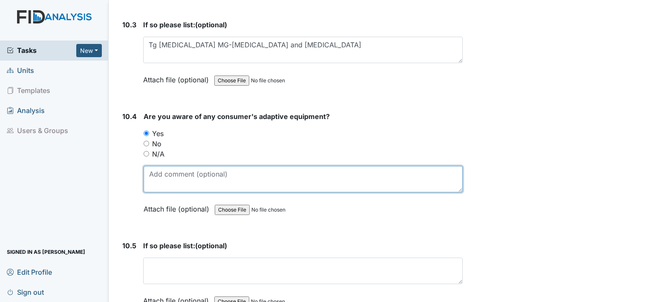
click at [158, 166] on textarea at bounding box center [303, 179] width 319 height 26
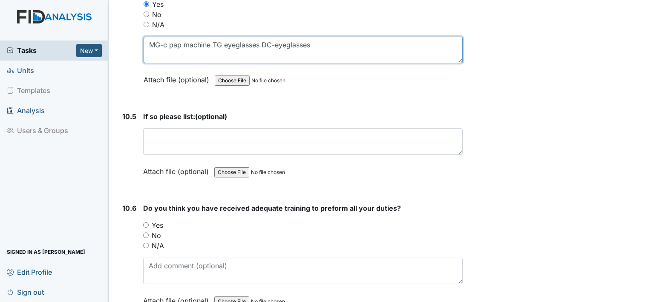
scroll to position [11177, 0]
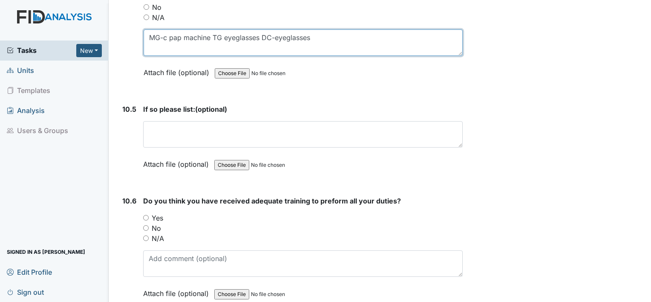
type textarea "MG-c pap machine TG eyeglasses DC-eyeglasses"
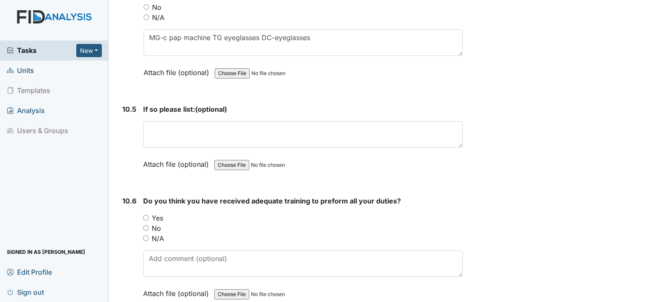
click at [143, 215] on input "Yes" at bounding box center [146, 218] width 6 height 6
radio input "true"
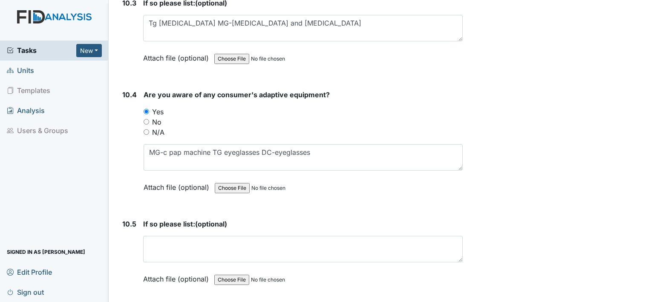
scroll to position [11057, 0]
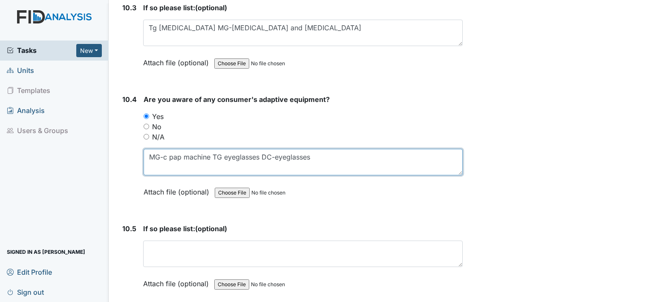
drag, startPoint x: 150, startPoint y: 123, endPoint x: 314, endPoint y: 128, distance: 163.8
click at [314, 149] on textarea "MG-c pap machine TG eyeglasses DC-eyeglasses" at bounding box center [303, 162] width 319 height 26
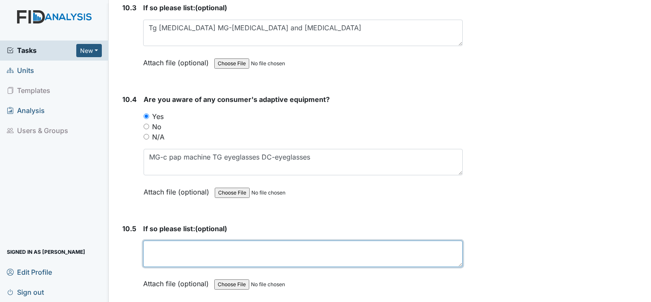
click at [210, 240] on textarea at bounding box center [303, 253] width 320 height 26
paste textarea "MG-c pap machine TG eyeglasses DC-eyeglasses"
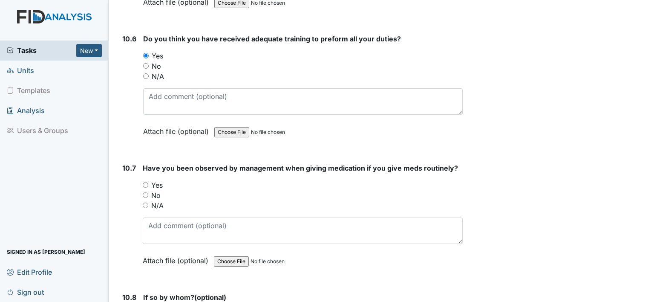
scroll to position [11352, 0]
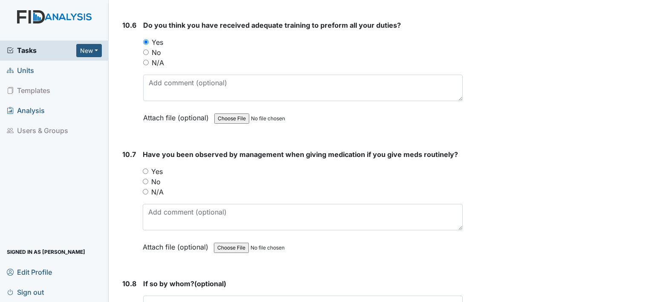
type textarea "MG-c pap machine TG eyeglasses DC-eyeglasses"
click at [145, 168] on input "Yes" at bounding box center [146, 171] width 6 height 6
radio input "true"
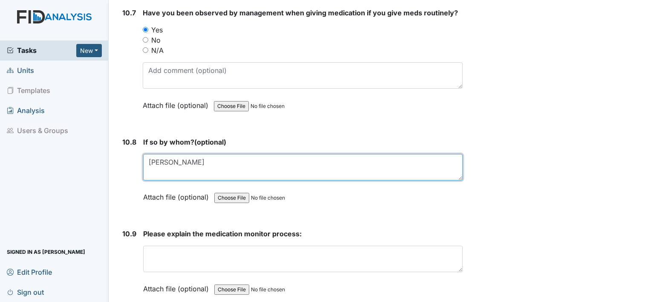
scroll to position [11496, 0]
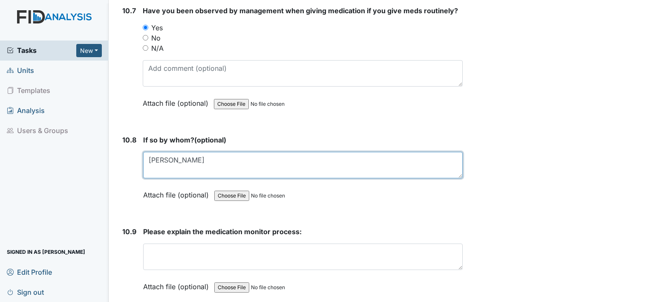
type textarea "[PERSON_NAME]"
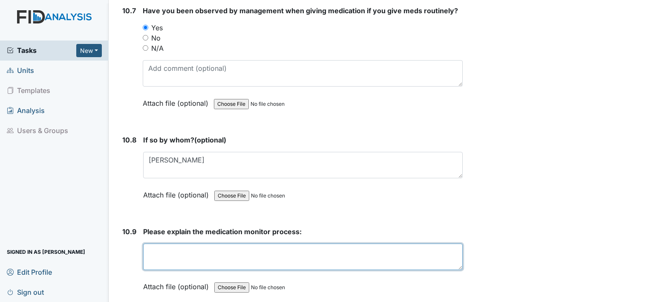
click at [234, 243] on textarea at bounding box center [303, 256] width 320 height 26
type textarea "Follow the 6 rights of meds"
